Goal: Communication & Community: Ask a question

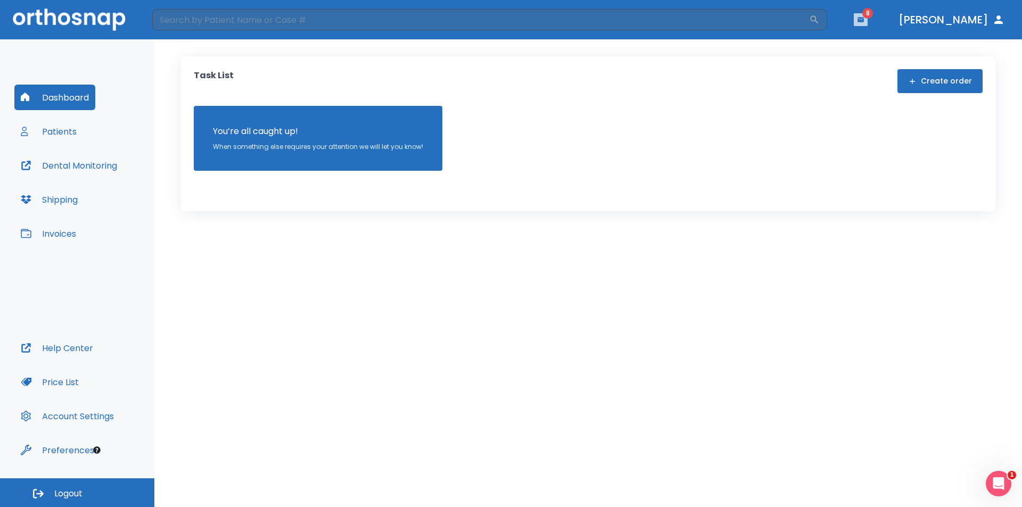
click at [864, 21] on icon "button" at bounding box center [861, 19] width 6 height 5
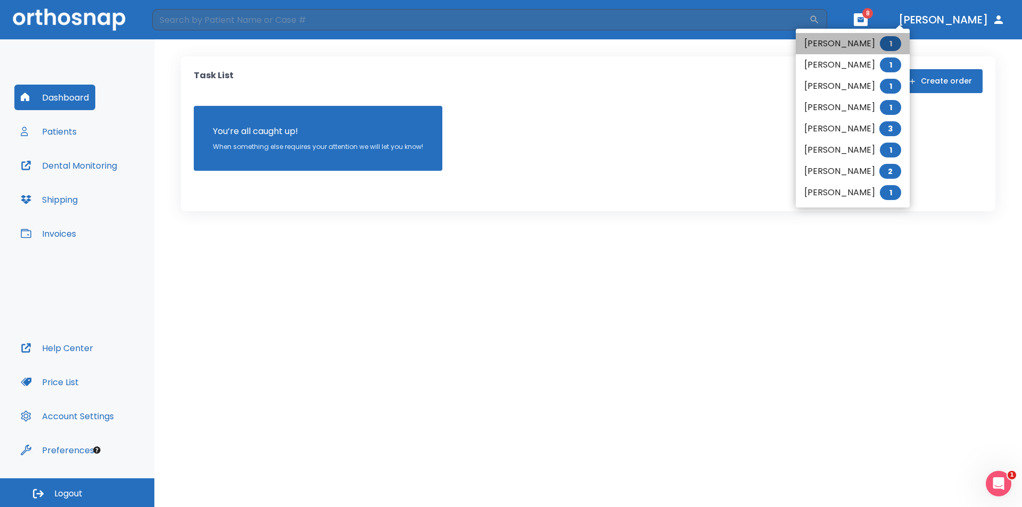
click at [839, 39] on li "Venus Gorospe 1" at bounding box center [853, 43] width 114 height 21
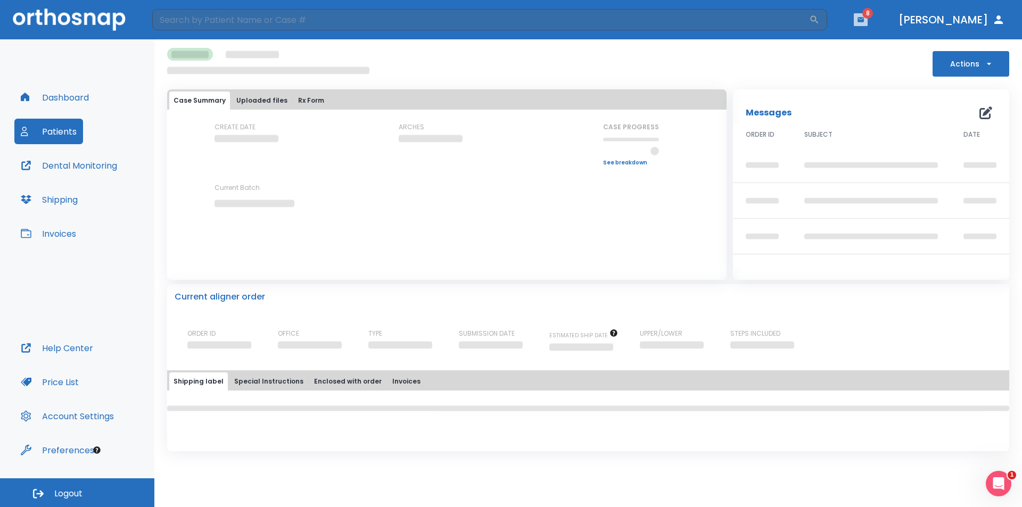
click at [865, 18] on icon "button" at bounding box center [860, 19] width 7 height 7
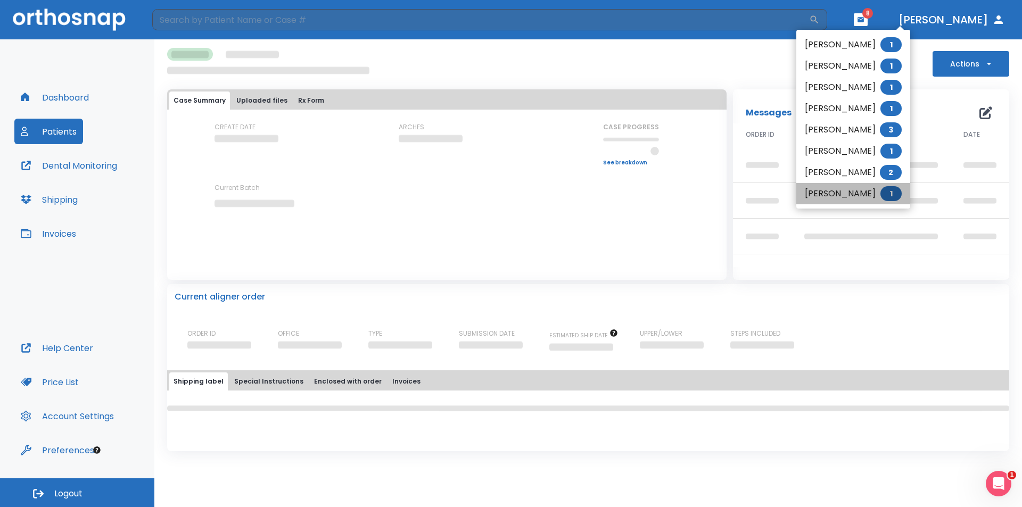
click at [838, 196] on li "[PERSON_NAME] 1" at bounding box center [854, 193] width 114 height 21
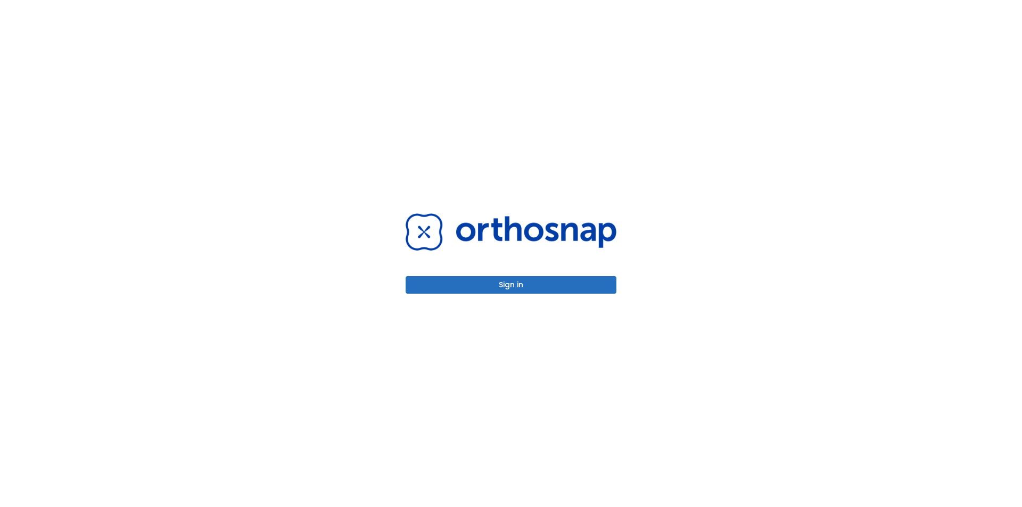
click at [525, 285] on button "Sign in" at bounding box center [511, 285] width 211 height 18
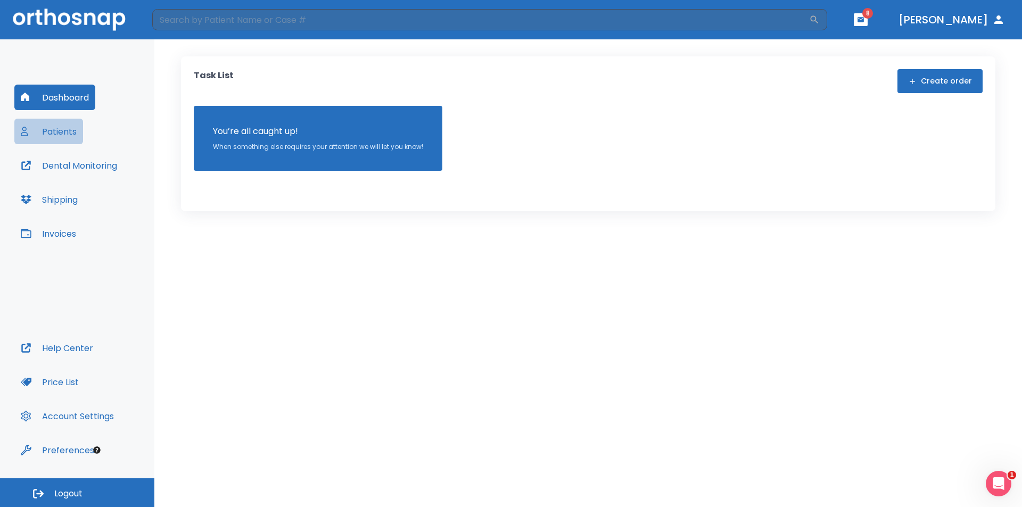
click at [49, 130] on button "Patients" at bounding box center [48, 132] width 69 height 26
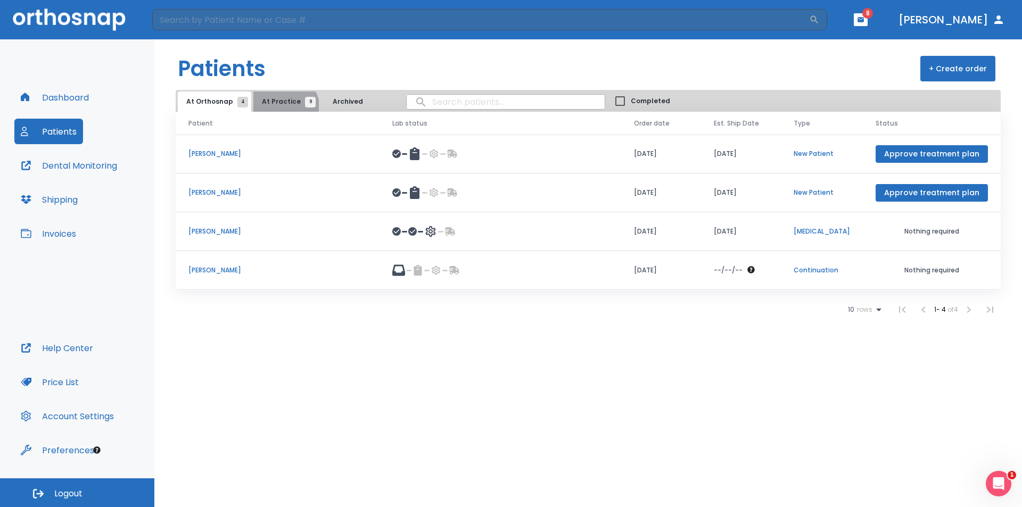
click at [280, 108] on button "At Practice 9" at bounding box center [285, 102] width 65 height 20
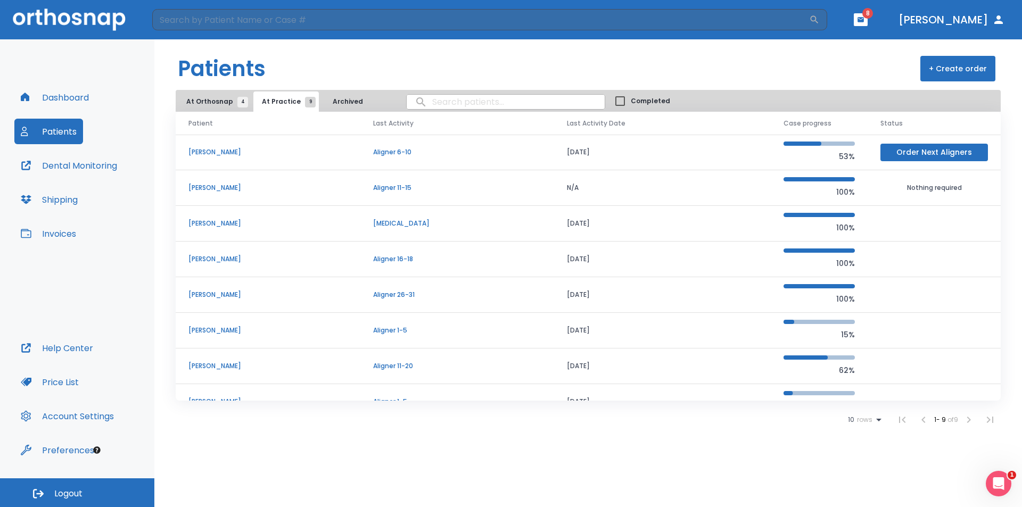
click at [231, 187] on p "Marisela Dionoso" at bounding box center [268, 188] width 159 height 10
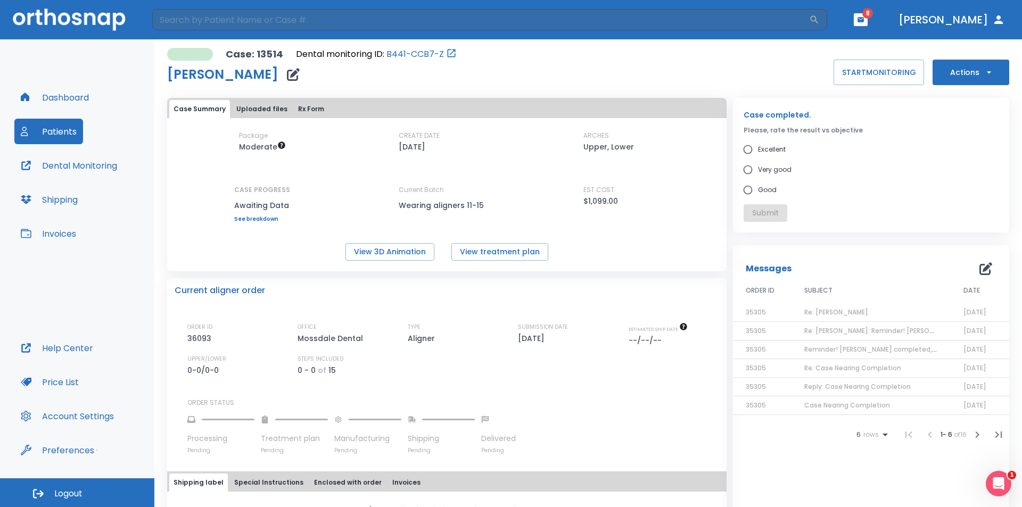
click at [833, 314] on span "Re: Marisela Dionoso" at bounding box center [837, 312] width 64 height 9
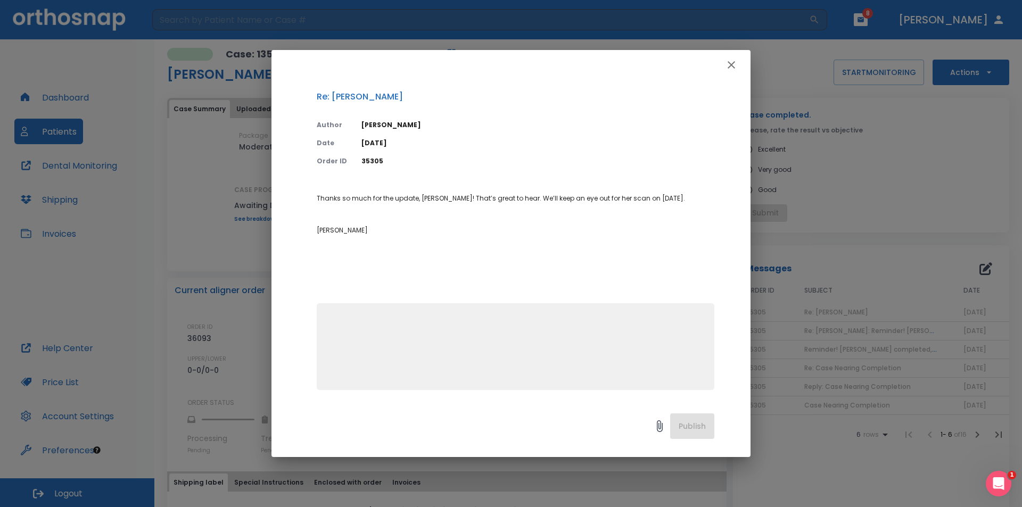
drag, startPoint x: 730, startPoint y: 64, endPoint x: 728, endPoint y: 72, distance: 8.1
click at [730, 67] on icon "button" at bounding box center [731, 64] width 7 height 7
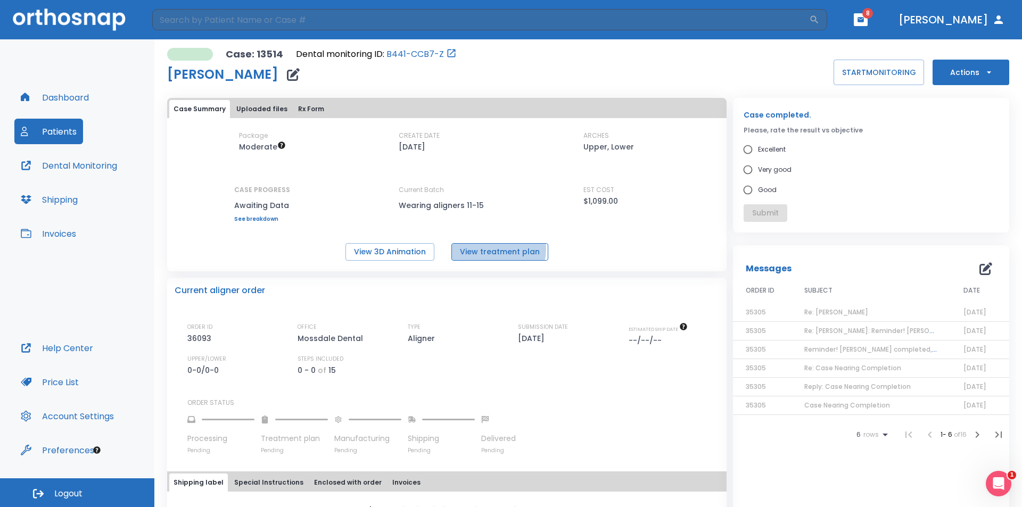
click at [494, 249] on button "View treatment plan" at bounding box center [500, 252] width 97 height 18
click at [969, 74] on button "Actions" at bounding box center [971, 73] width 77 height 26
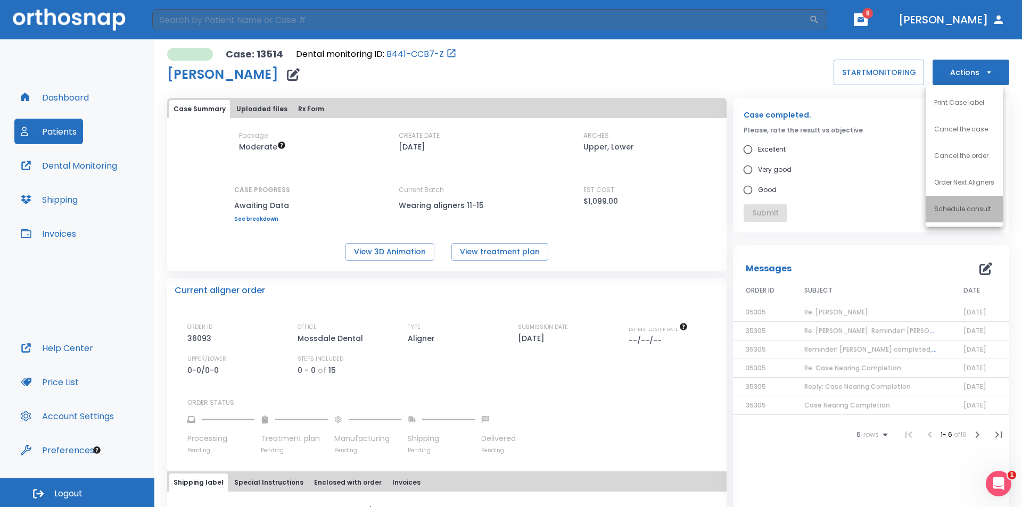
click at [976, 210] on p "Schedule consult" at bounding box center [963, 209] width 57 height 10
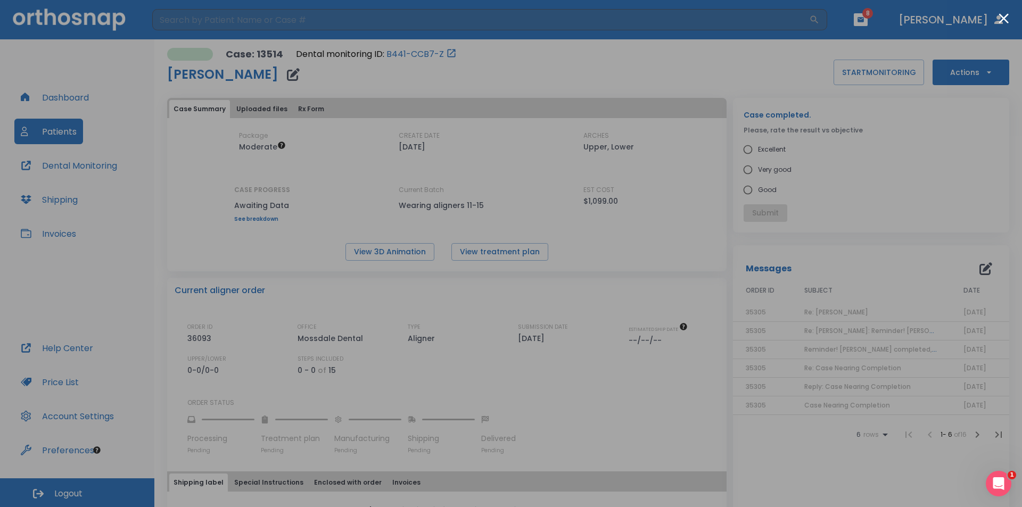
click at [860, 201] on div at bounding box center [511, 253] width 1022 height 507
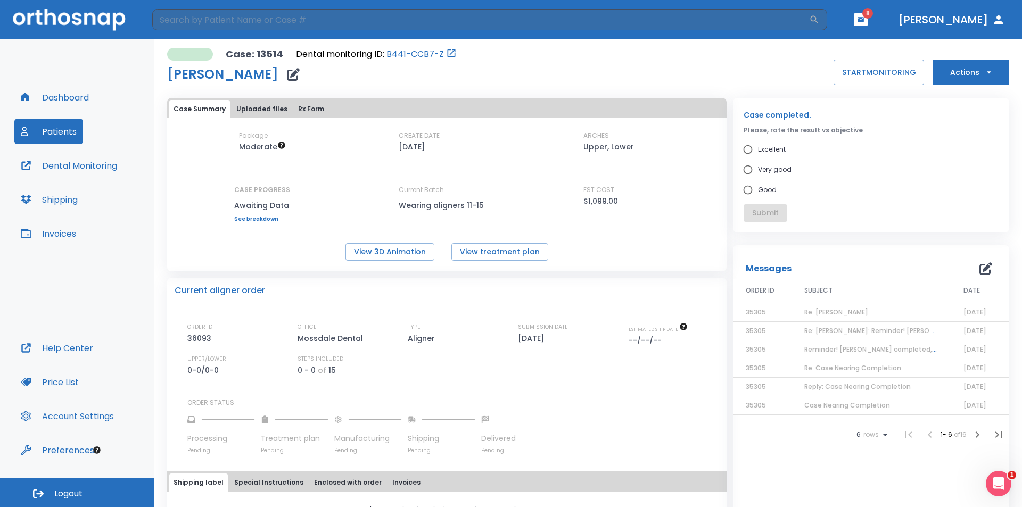
click at [951, 335] on td "07/21/25" at bounding box center [980, 331] width 59 height 19
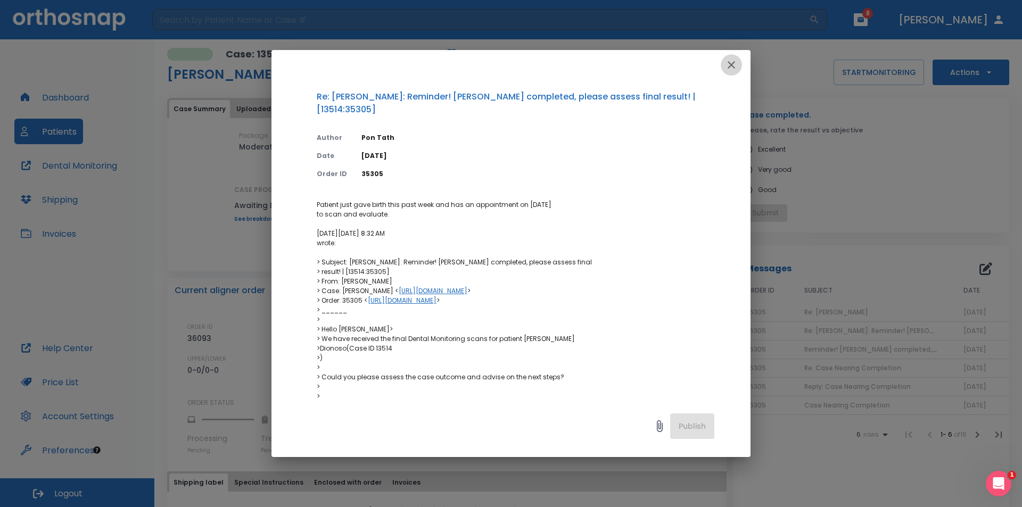
click at [735, 67] on icon "button" at bounding box center [731, 65] width 13 height 13
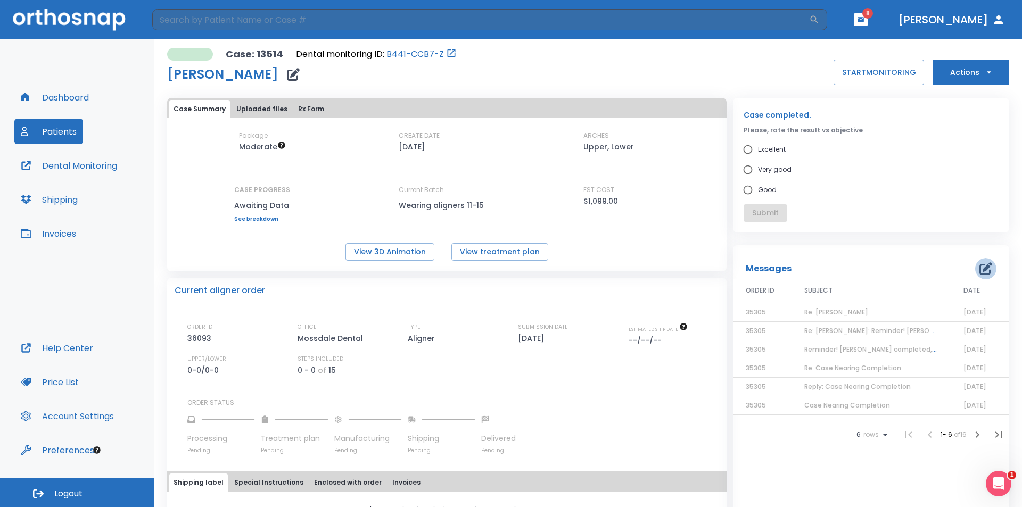
click at [981, 271] on icon "button" at bounding box center [986, 269] width 13 height 13
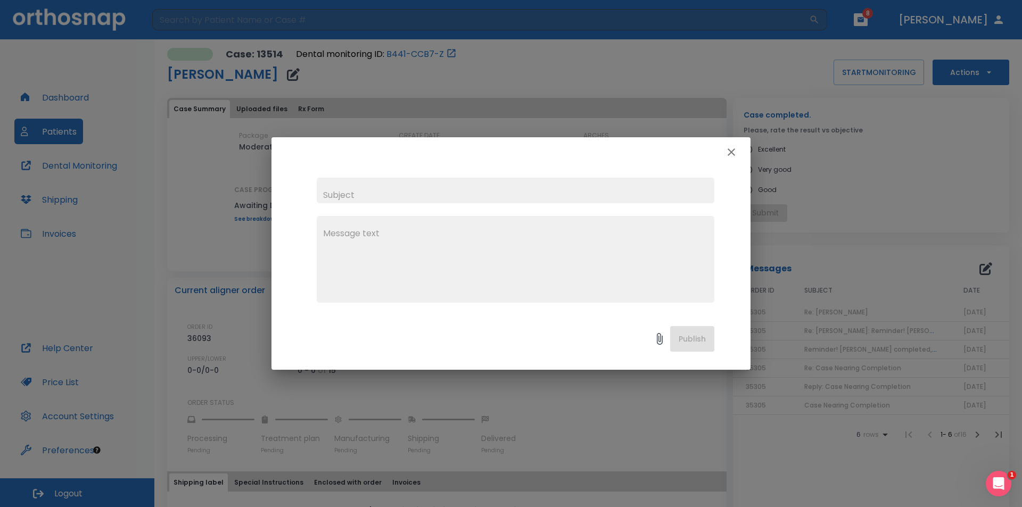
click at [486, 187] on input "text" at bounding box center [516, 191] width 398 height 26
type input "Refinement"
click at [398, 232] on textarea at bounding box center [515, 263] width 385 height 73
click at [507, 258] on textarea "Hi, I was wonder if the files I submit for" at bounding box center [515, 263] width 385 height 73
click at [684, 247] on textarea "Hi, I was wonder if the files I submit for revision review has been looked at. …" at bounding box center [515, 263] width 385 height 73
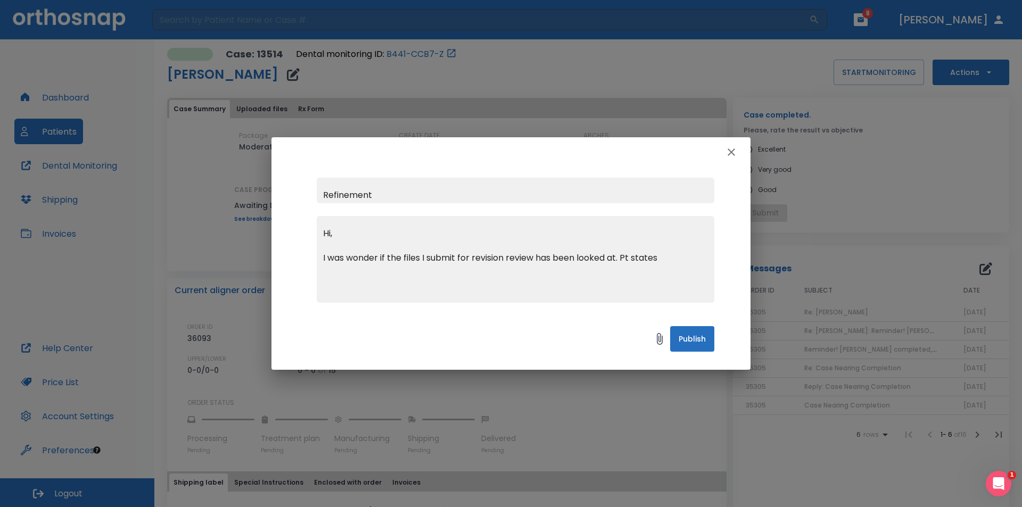
click at [691, 259] on textarea "Hi, I was wonder if the files I submit for revision review has been looked at. …" at bounding box center [515, 263] width 385 height 73
drag, startPoint x: 665, startPoint y: 256, endPoint x: 678, endPoint y: 260, distance: 14.1
click at [672, 258] on textarea "Hi, I was wonder if the files I submit for revision review has been looked at. …" at bounding box center [515, 263] width 385 height 73
type textarea "Hi, I was wonder if the files I submit for revision review has been looked at. …"
click at [698, 340] on button "Publish" at bounding box center [692, 339] width 44 height 26
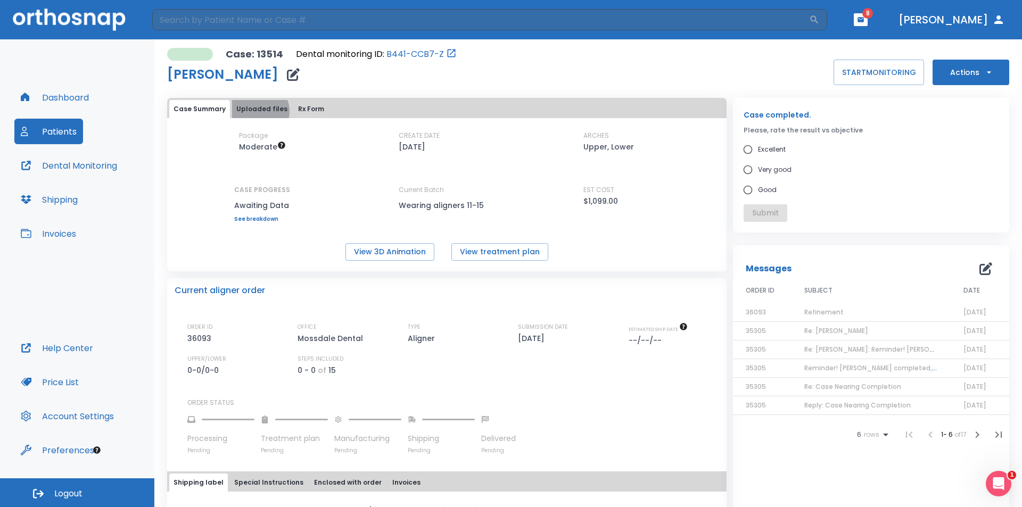
click at [258, 111] on button "Uploaded files" at bounding box center [262, 109] width 60 height 18
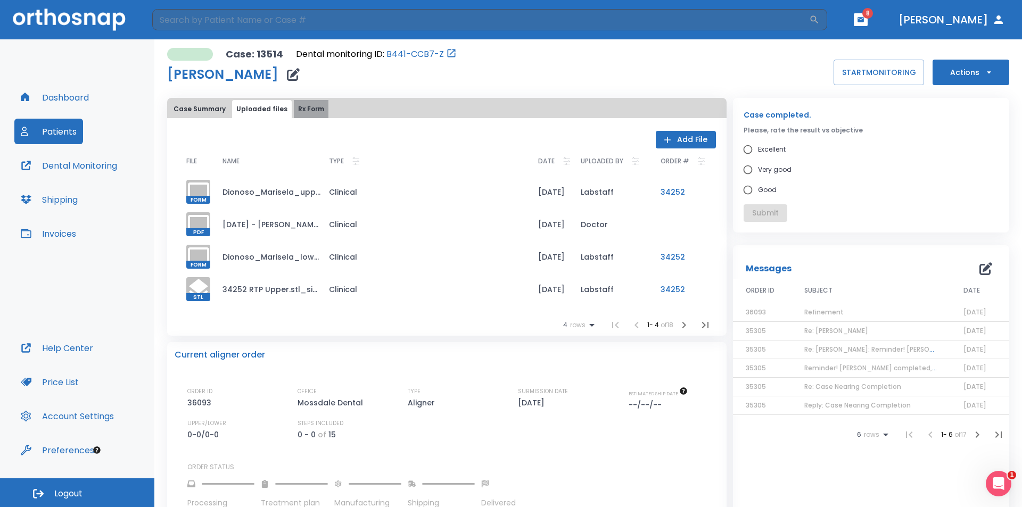
click at [303, 112] on button "Rx Form" at bounding box center [311, 109] width 35 height 18
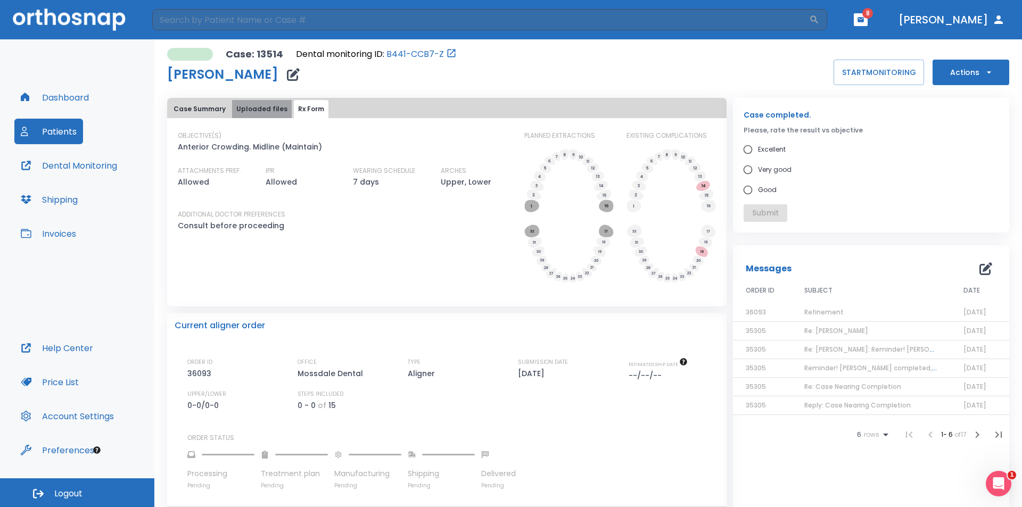
click at [274, 112] on button "Uploaded files" at bounding box center [262, 109] width 60 height 18
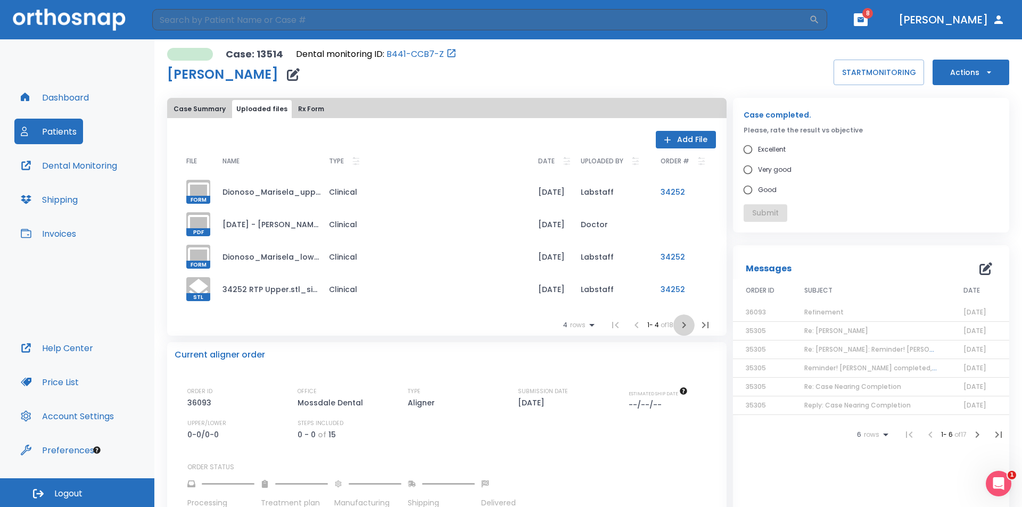
click at [681, 327] on icon "button" at bounding box center [684, 325] width 13 height 13
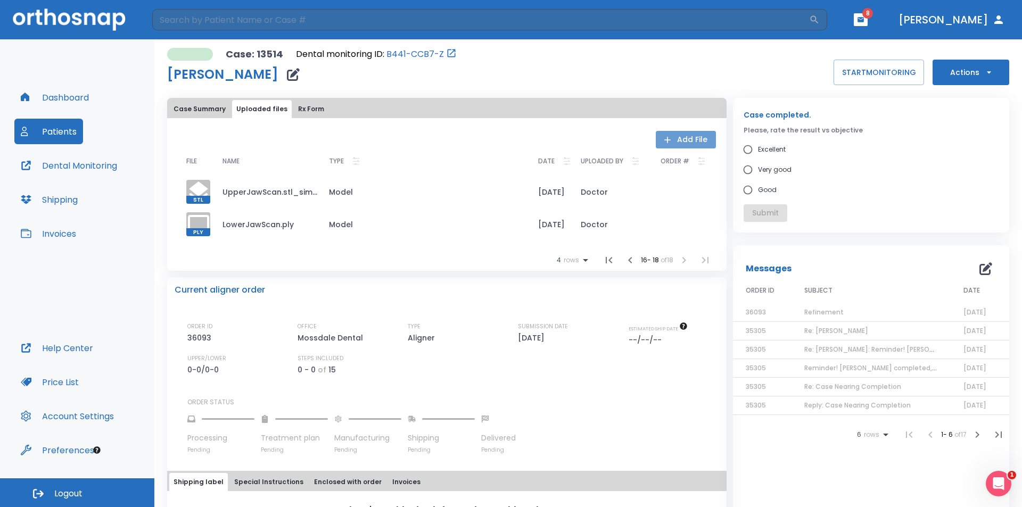
click at [677, 139] on button "Add File" at bounding box center [686, 140] width 60 height 18
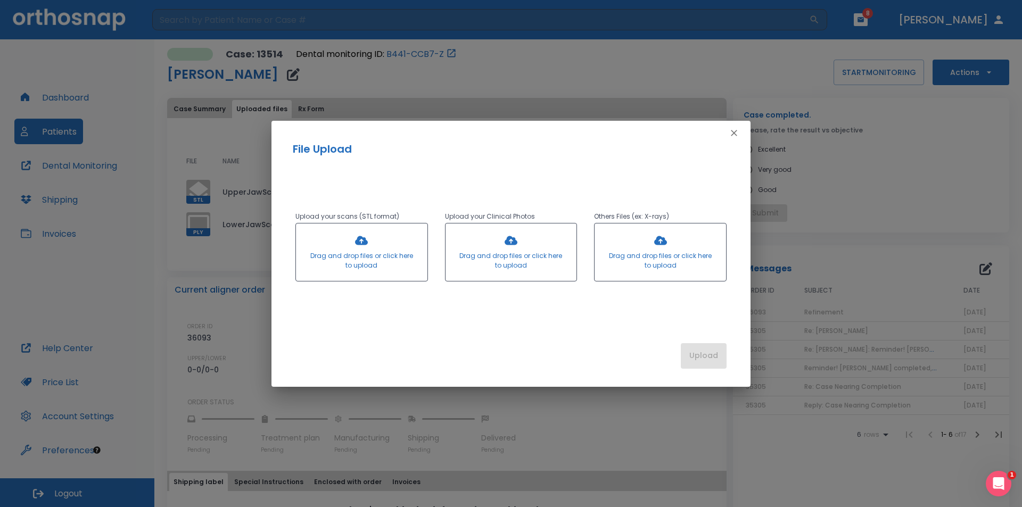
click at [379, 258] on div at bounding box center [362, 253] width 132 height 58
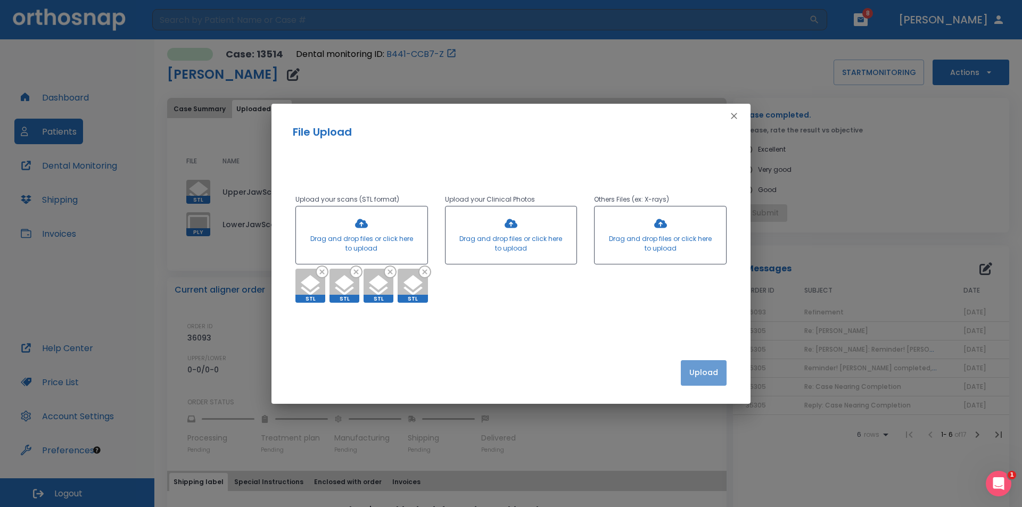
click at [703, 369] on button "Upload" at bounding box center [704, 374] width 46 height 26
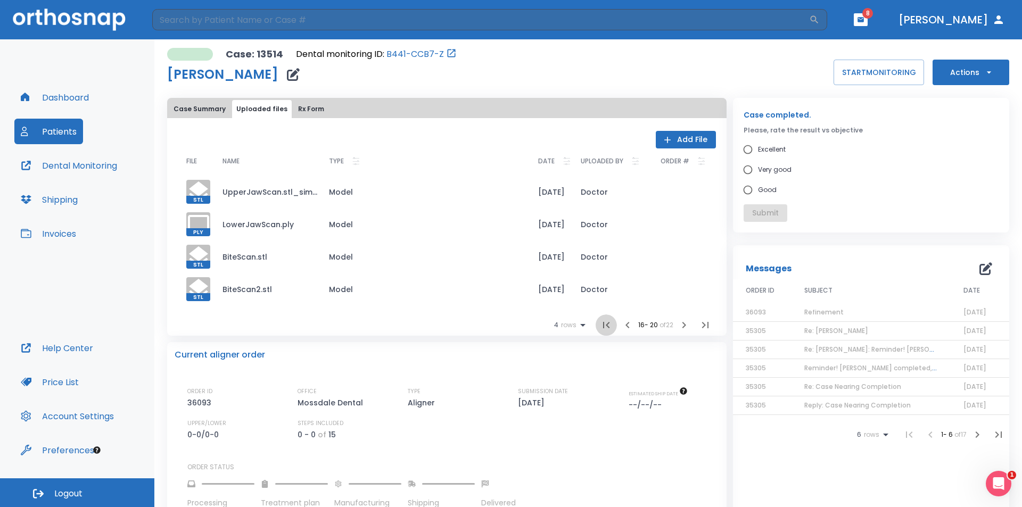
click at [600, 327] on icon "button" at bounding box center [606, 325] width 13 height 13
click at [683, 329] on icon "button" at bounding box center [684, 325] width 13 height 13
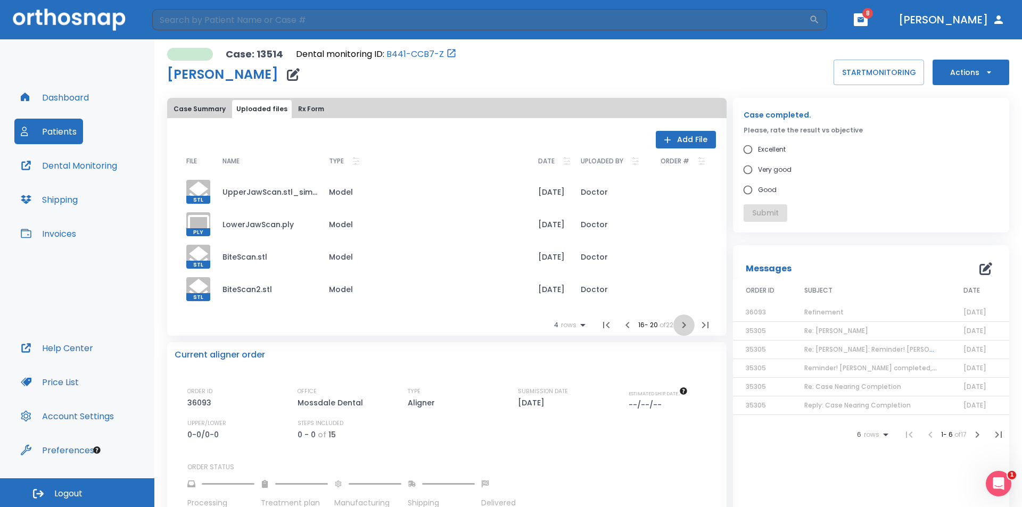
click at [683, 329] on icon "button" at bounding box center [684, 325] width 13 height 13
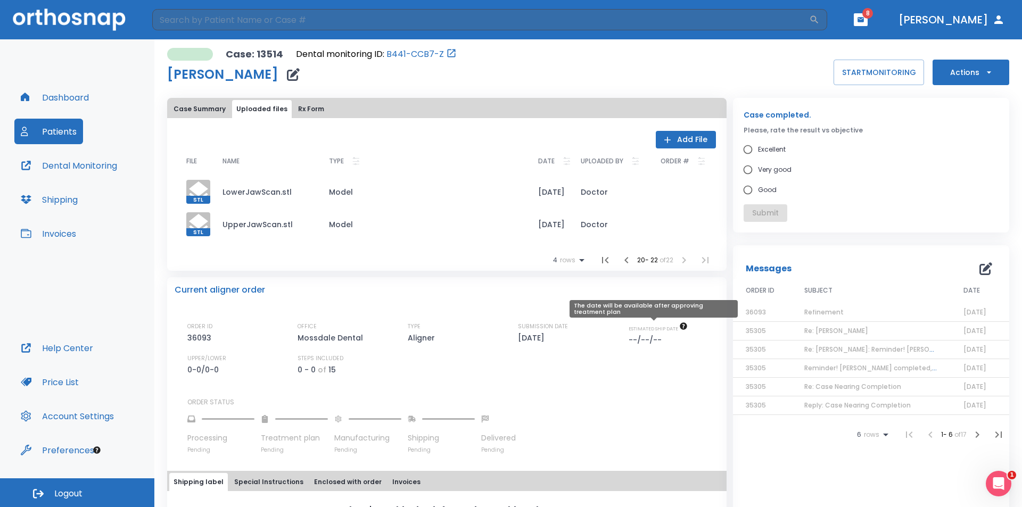
click at [683, 329] on icon "The date will be available after approving treatment plan" at bounding box center [683, 326] width 9 height 9
click at [624, 260] on icon "button" at bounding box center [626, 260] width 13 height 13
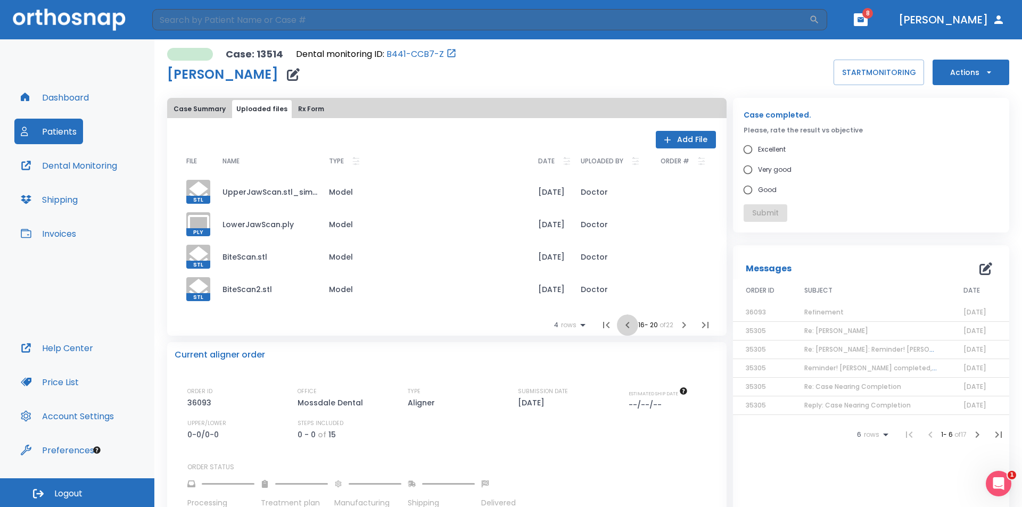
click at [625, 326] on icon "button" at bounding box center [627, 325] width 13 height 13
click at [466, 67] on div "Case: 13514 Dental monitoring ID: B441-CCB7-Z Marisela Dionoso START MONITORING…" at bounding box center [588, 66] width 842 height 37
click at [448, 50] on icon "Open patient in dental monitoring portal" at bounding box center [452, 54] width 8 height 8
click at [422, 49] on link "B441-CCB7-Z" at bounding box center [416, 54] width 58 height 13
click at [39, 96] on button "Dashboard" at bounding box center [54, 98] width 81 height 26
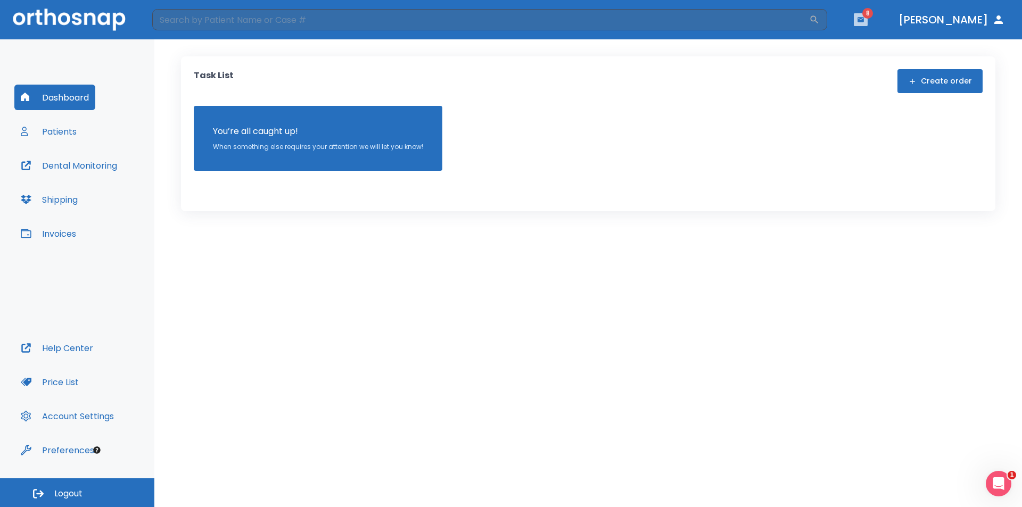
click at [868, 17] on button "button" at bounding box center [861, 19] width 14 height 13
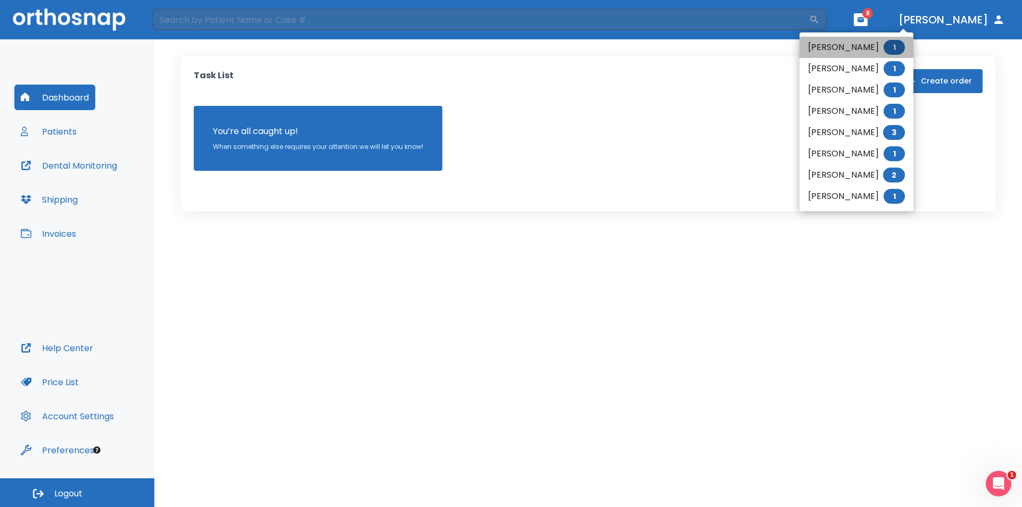
click at [855, 44] on li "Venus Gorospe 1" at bounding box center [857, 47] width 114 height 21
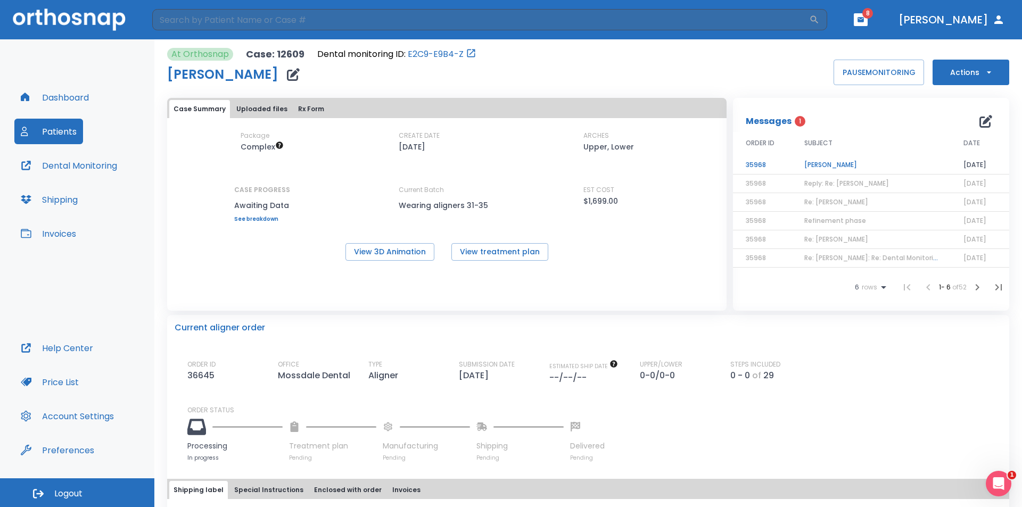
click at [819, 169] on td "Venus Gorospe" at bounding box center [871, 165] width 159 height 19
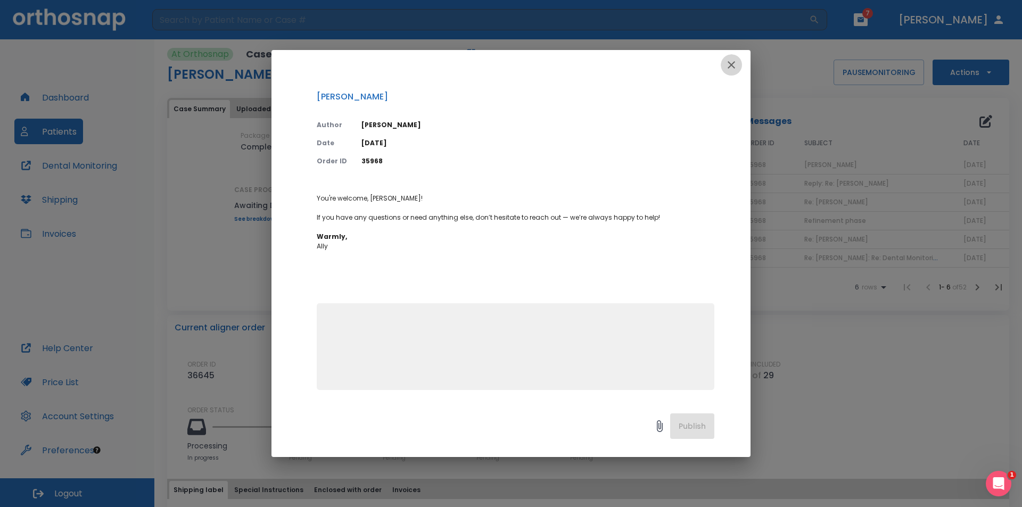
click at [735, 63] on icon "button" at bounding box center [731, 65] width 13 height 13
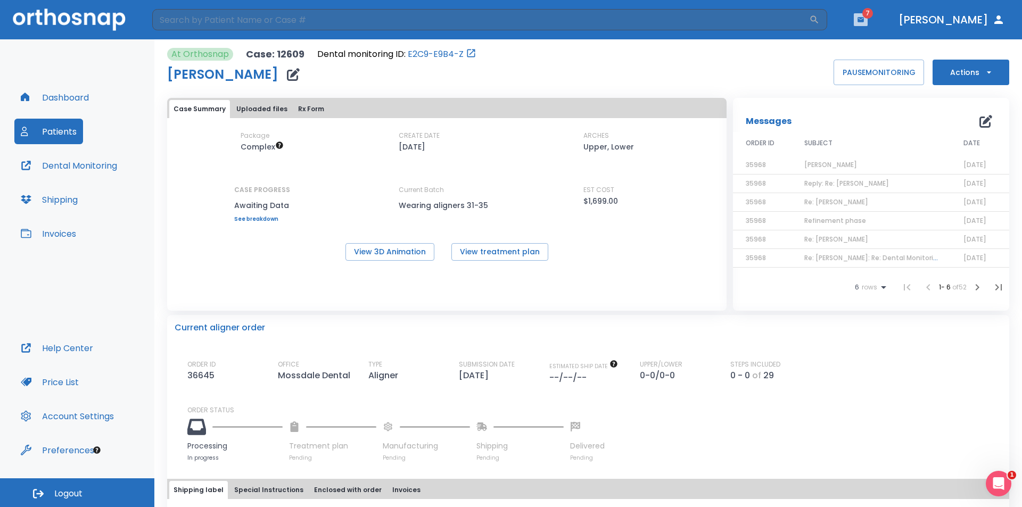
click at [864, 18] on icon "button" at bounding box center [861, 19] width 6 height 5
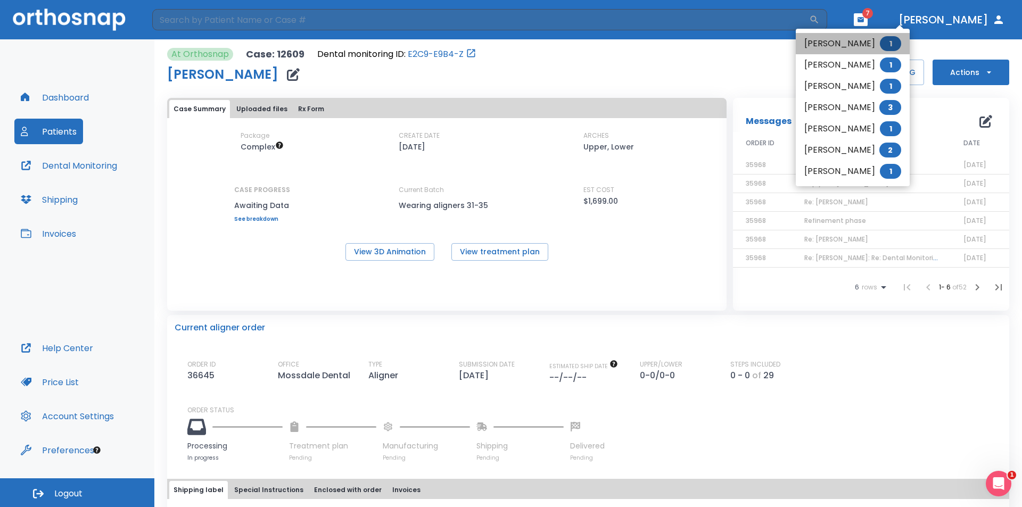
click at [848, 39] on li "Karan Singh 1" at bounding box center [853, 43] width 114 height 21
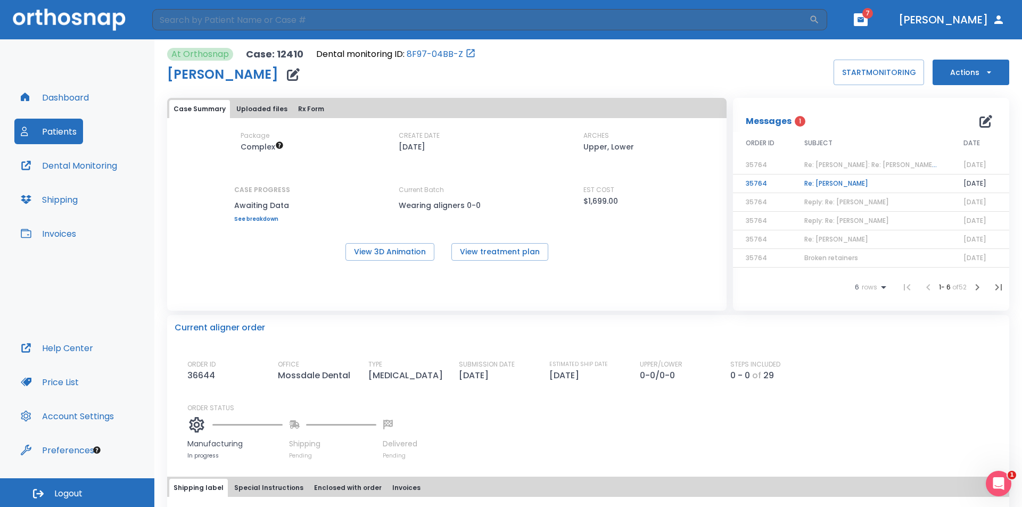
click at [842, 184] on td "Re: Karan Singh" at bounding box center [871, 184] width 159 height 19
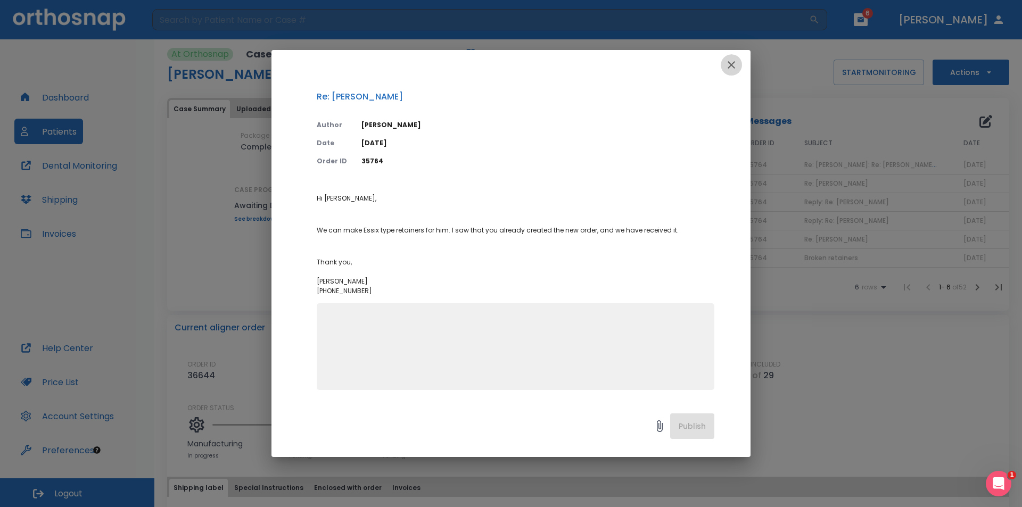
click at [731, 63] on icon "button" at bounding box center [731, 65] width 13 height 13
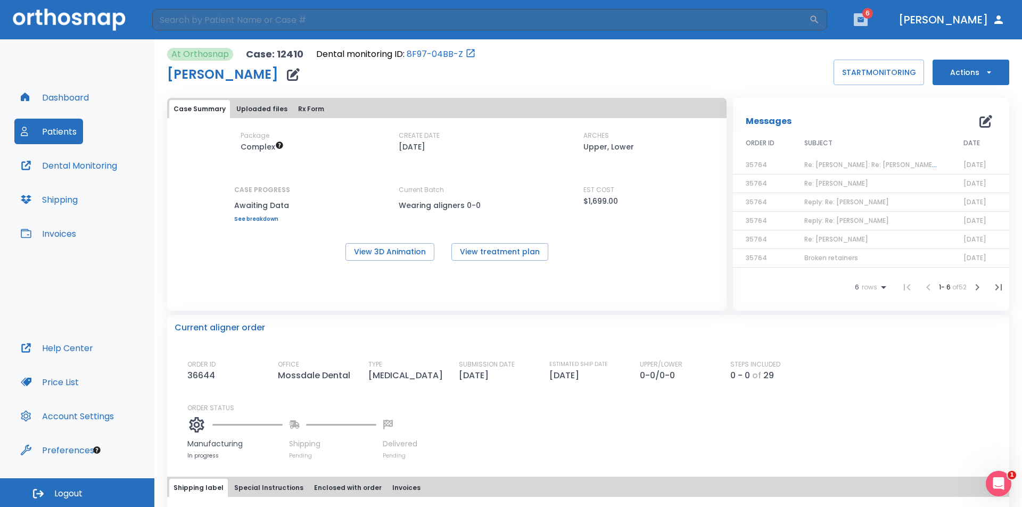
click at [864, 20] on icon "button" at bounding box center [861, 19] width 6 height 5
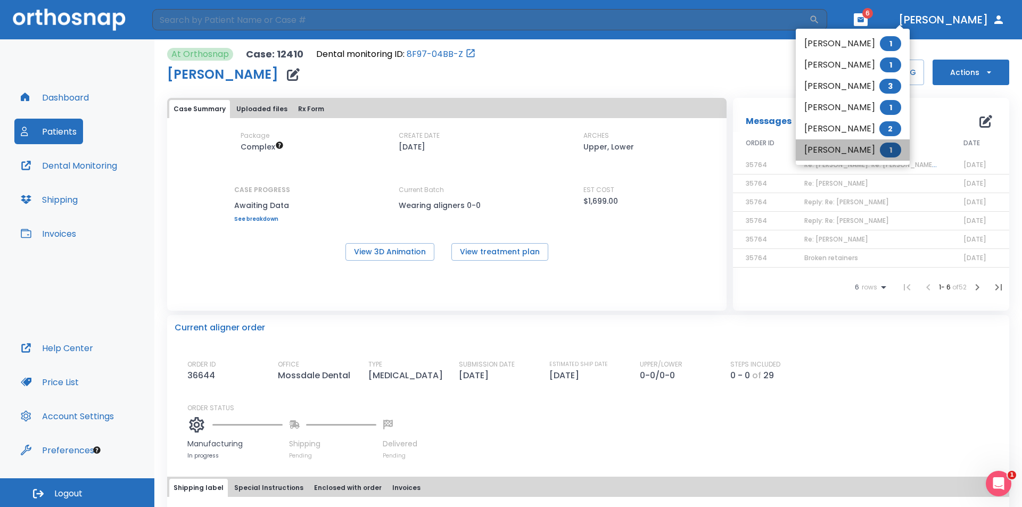
click at [836, 155] on li "[PERSON_NAME] 1" at bounding box center [853, 150] width 114 height 21
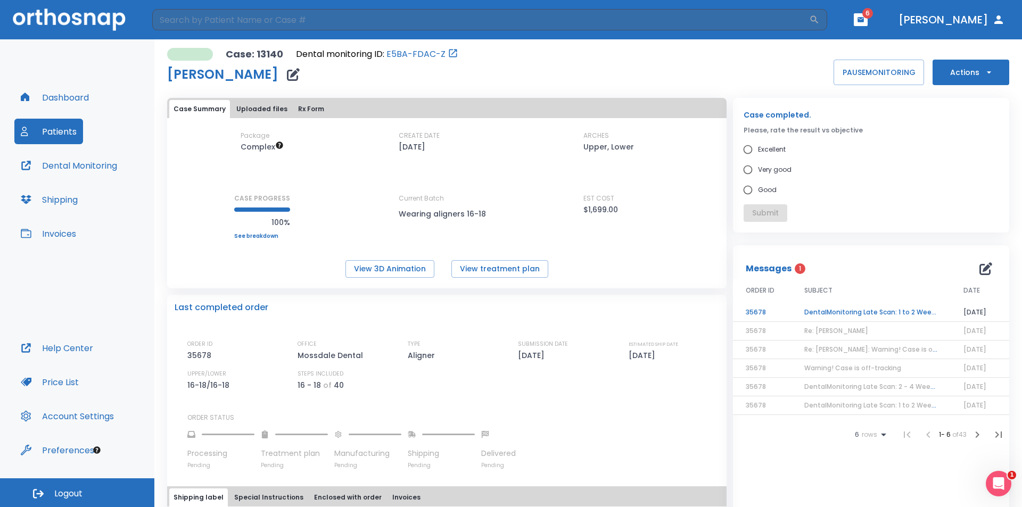
click at [602, 70] on div "Case: 13140 Dental monitoring ID: E5BA-FDAC-Z Yesenia Nunez PAUSE MONITORING Ac…" at bounding box center [588, 66] width 842 height 37
click at [864, 21] on icon "button" at bounding box center [861, 19] width 6 height 5
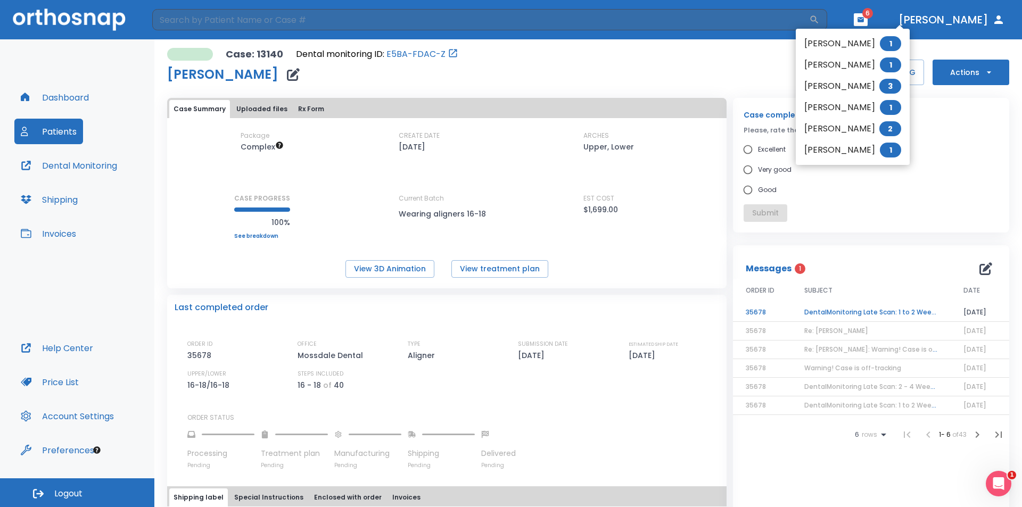
click at [572, 77] on div at bounding box center [511, 253] width 1022 height 507
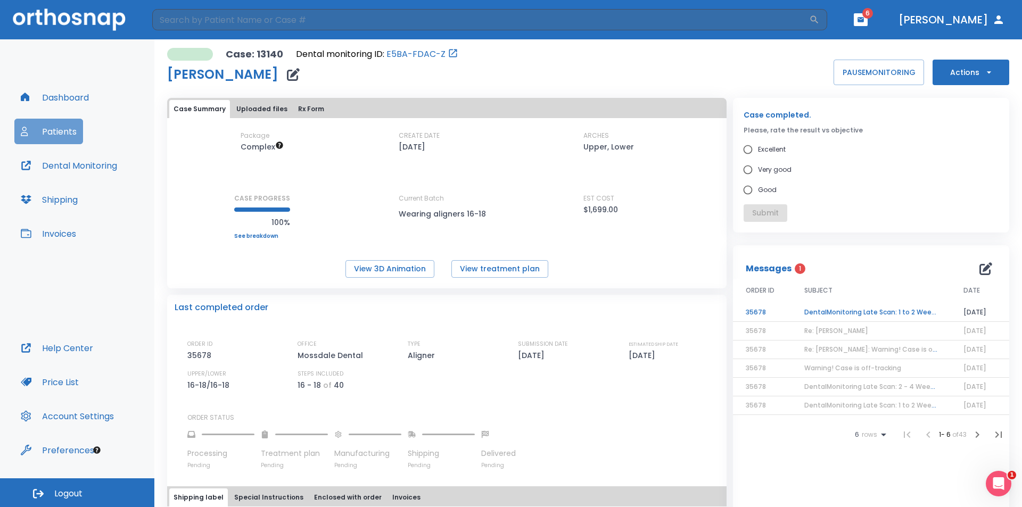
click at [45, 131] on button "Patients" at bounding box center [48, 132] width 69 height 26
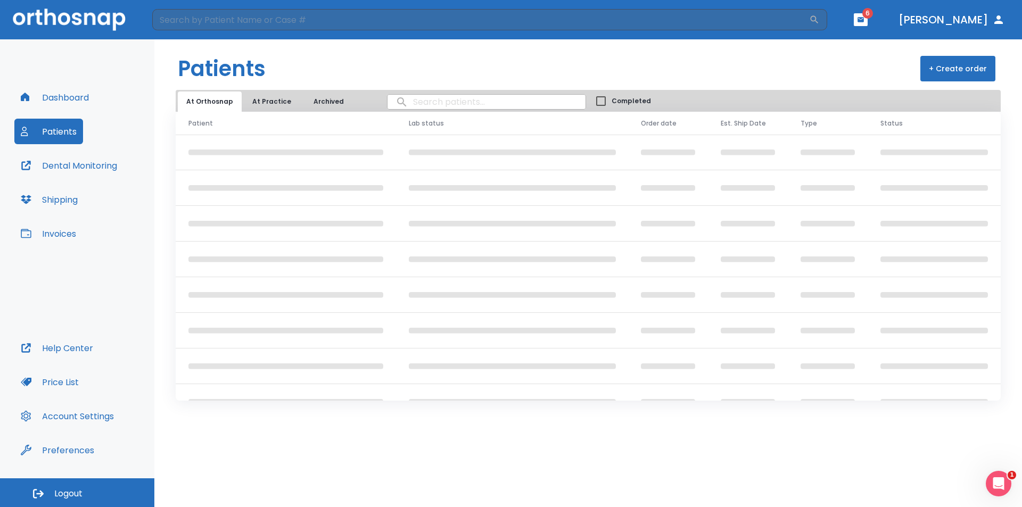
click at [678, 61] on header "Patients + Create order" at bounding box center [588, 64] width 868 height 51
click at [679, 62] on header "Patients + Create order" at bounding box center [588, 64] width 868 height 51
click at [748, 55] on header "Patients + Create order" at bounding box center [588, 64] width 868 height 51
click at [709, 49] on header "Patients + Create order" at bounding box center [588, 64] width 868 height 51
click at [873, 18] on span "6" at bounding box center [868, 13] width 11 height 11
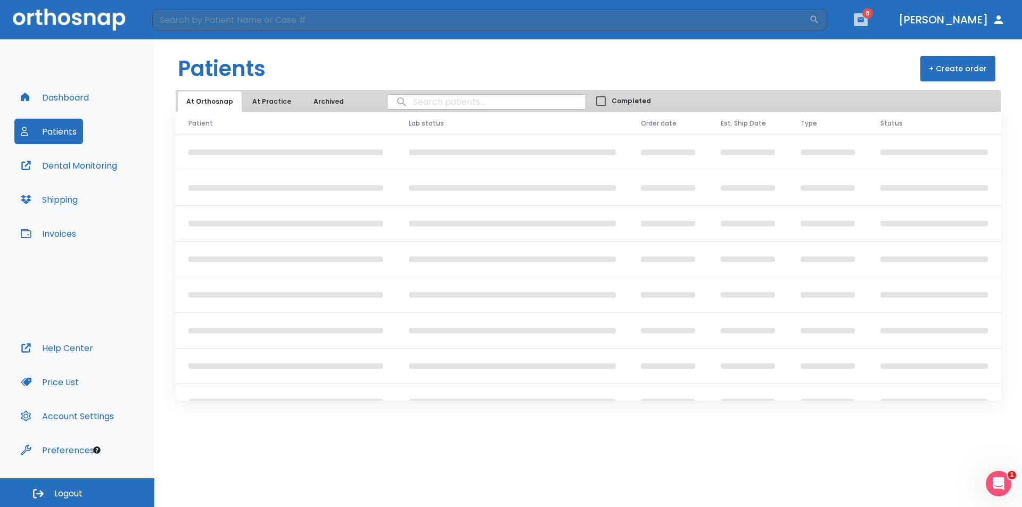
click at [868, 23] on button "button" at bounding box center [861, 19] width 14 height 13
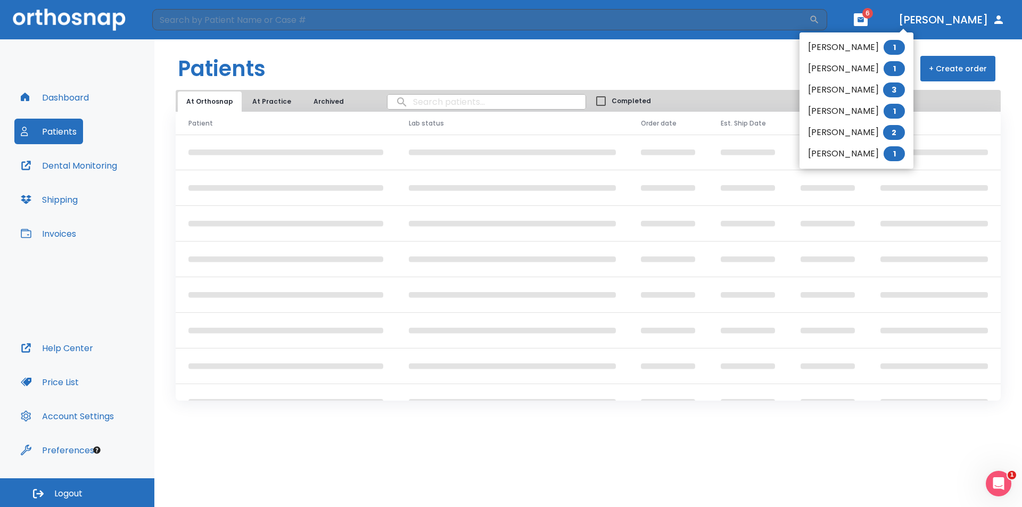
click at [906, 12] on div at bounding box center [511, 253] width 1022 height 507
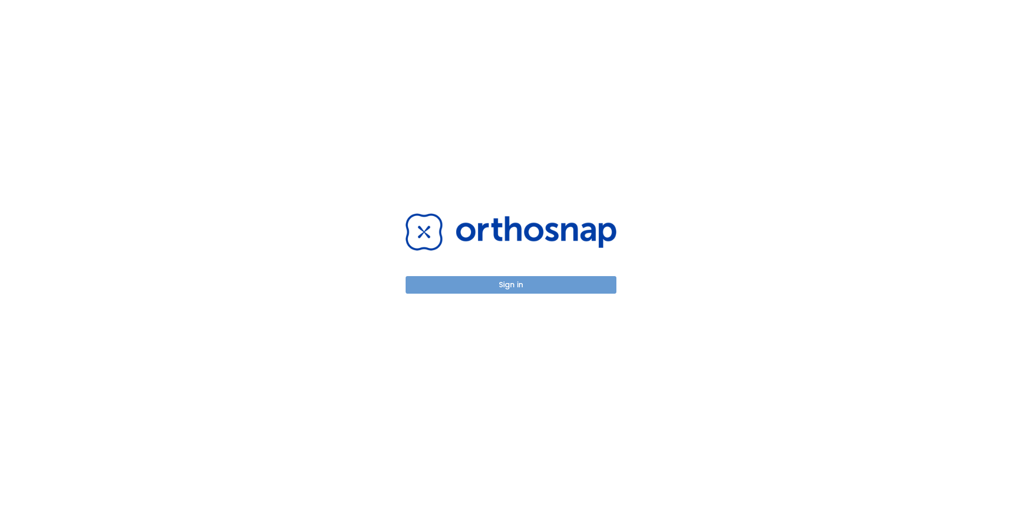
click at [537, 290] on button "Sign in" at bounding box center [511, 285] width 211 height 18
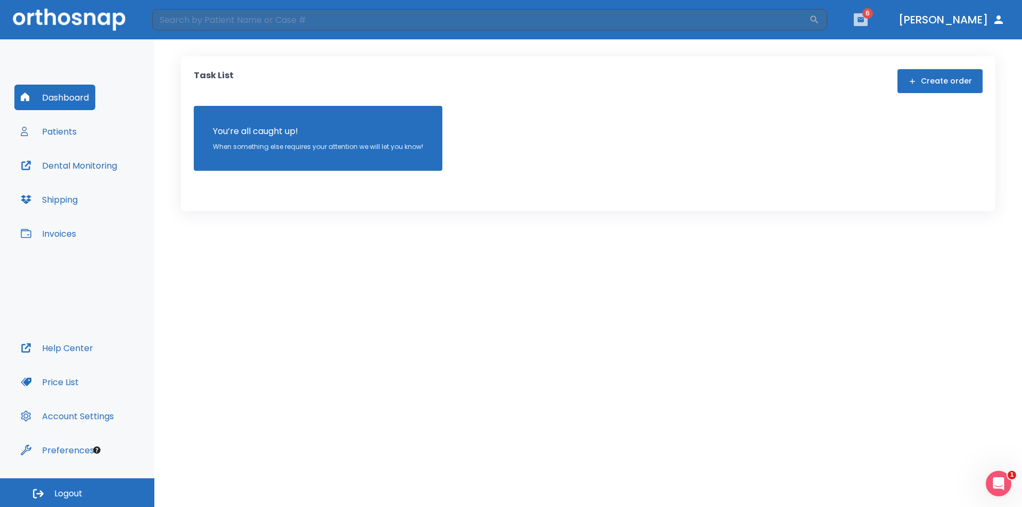
click at [868, 23] on button "button" at bounding box center [861, 19] width 14 height 13
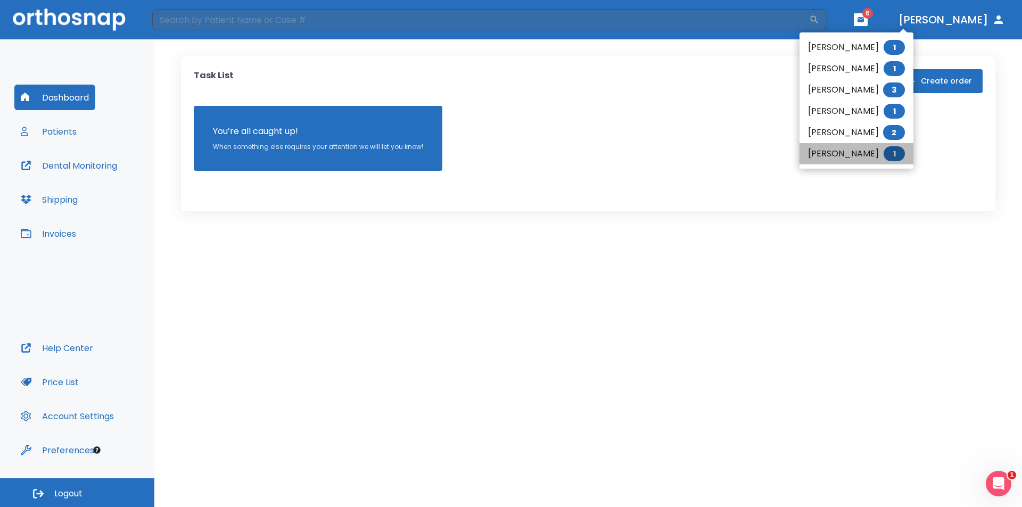
click at [839, 156] on li "[PERSON_NAME] 1" at bounding box center [857, 153] width 114 height 21
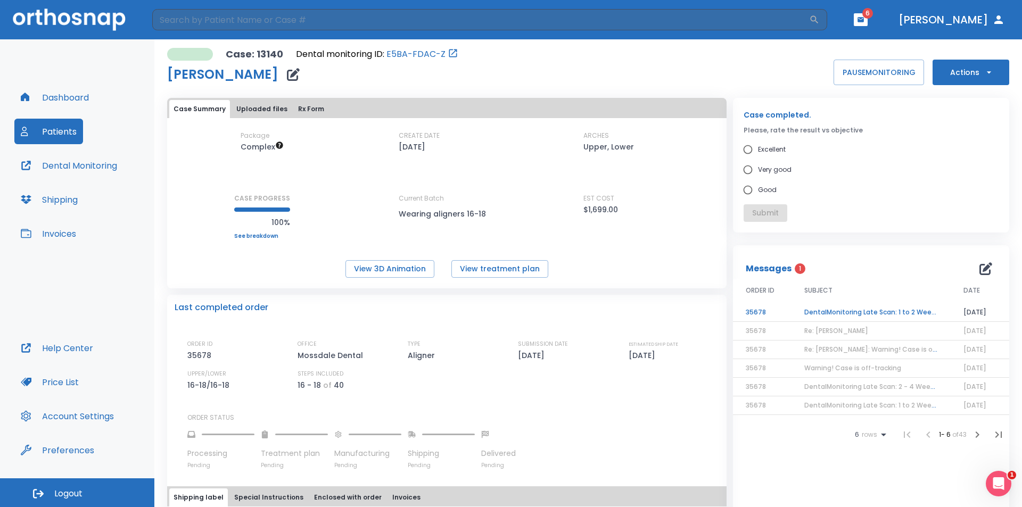
click at [921, 22] on header "​ 6 [PERSON_NAME]" at bounding box center [511, 19] width 1022 height 39
click at [868, 21] on button "button" at bounding box center [861, 19] width 14 height 13
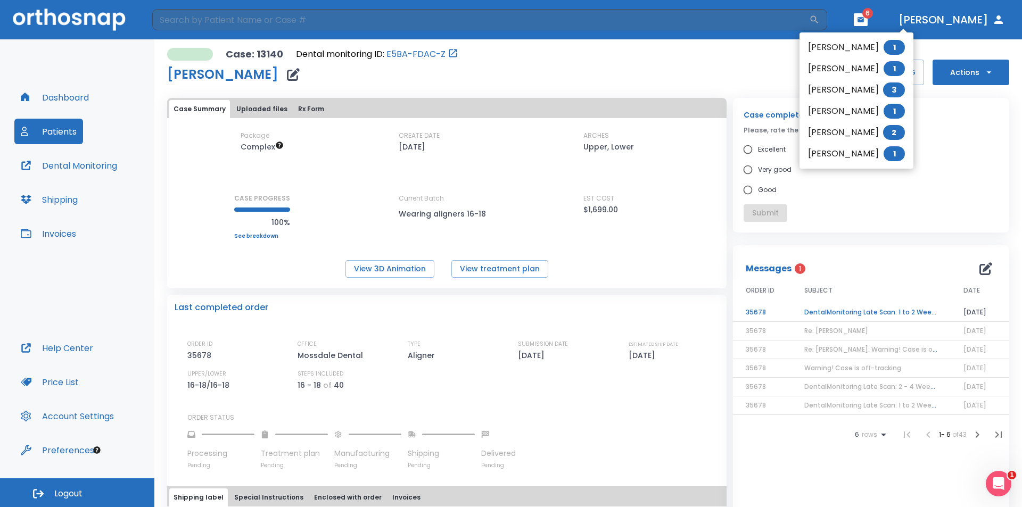
click at [567, 86] on div at bounding box center [511, 253] width 1022 height 507
